Goal: Task Accomplishment & Management: Use online tool/utility

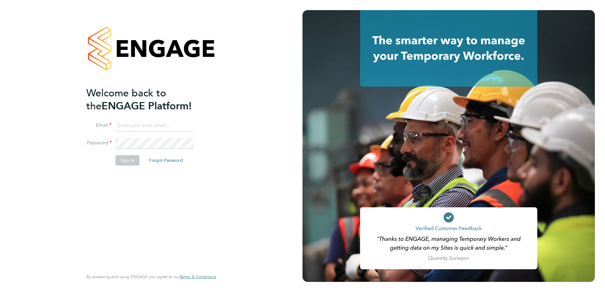
type input "[PERSON_NAME][EMAIL_ADDRESS][PERSON_NAME][DOMAIN_NAME]"
click at [127, 165] on button "Sign In" at bounding box center [128, 160] width 24 height 10
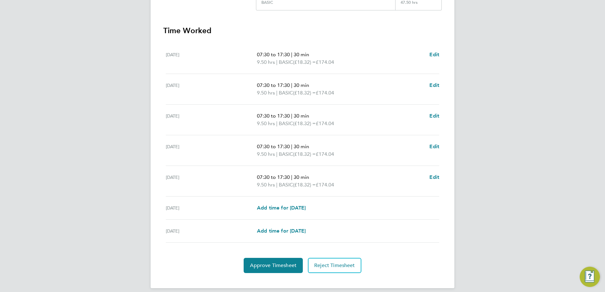
scroll to position [170, 0]
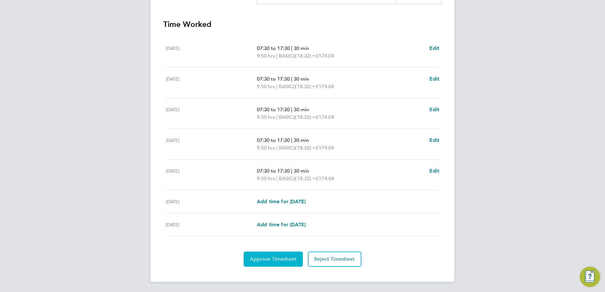
click at [273, 254] on button "Approve Timesheet" at bounding box center [273, 259] width 59 height 15
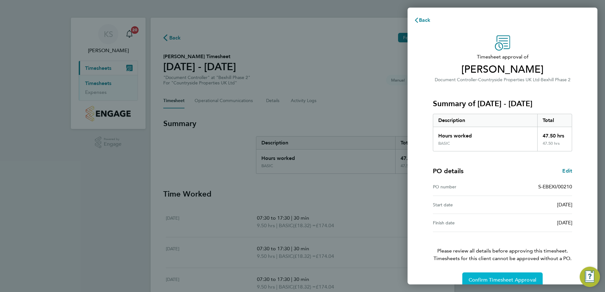
click at [471, 277] on button "Confirm Timesheet Approval" at bounding box center [502, 280] width 80 height 15
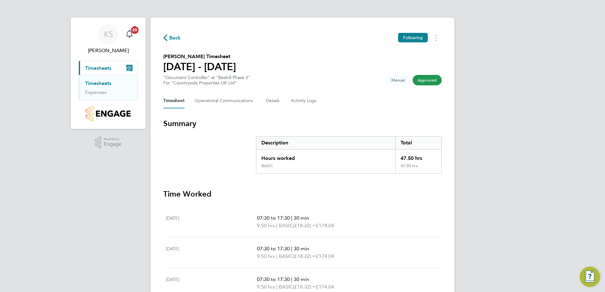
drag, startPoint x: 50, startPoint y: 228, endPoint x: 55, endPoint y: 213, distance: 15.7
click at [50, 228] on div "KS Kevin Shannon Notifications 20 Applications: Current page: Timesheets Timesh…" at bounding box center [302, 216] width 605 height 432
